Goal: Task Accomplishment & Management: Manage account settings

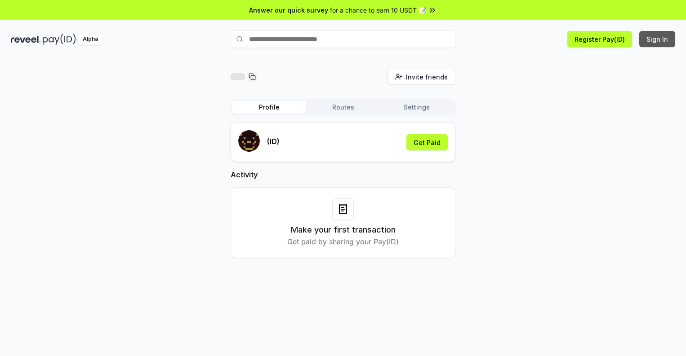
click at [657, 39] on button "Sign In" at bounding box center [657, 39] width 36 height 16
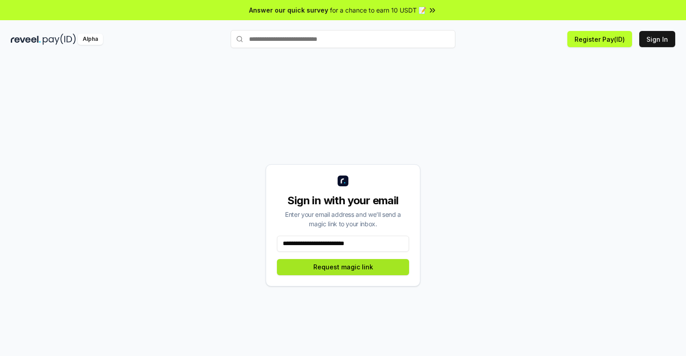
type input "**********"
click at [343, 267] on button "Request magic link" at bounding box center [343, 267] width 132 height 16
